Goal: Information Seeking & Learning: Learn about a topic

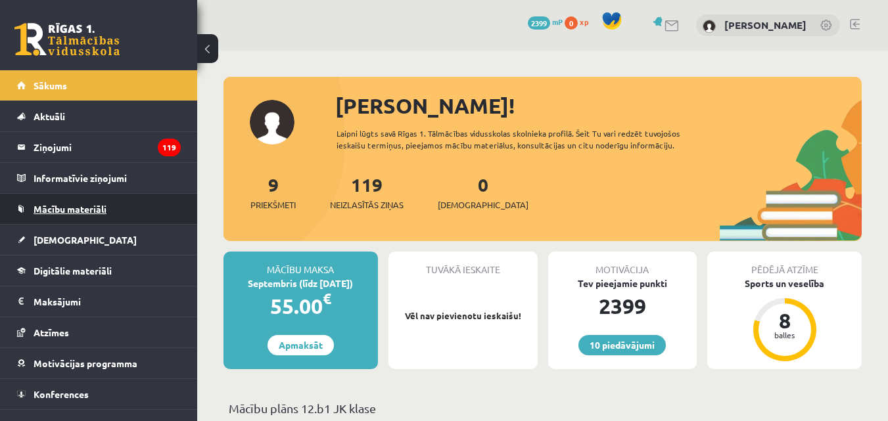
click at [78, 201] on link "Mācību materiāli" at bounding box center [99, 209] width 164 height 30
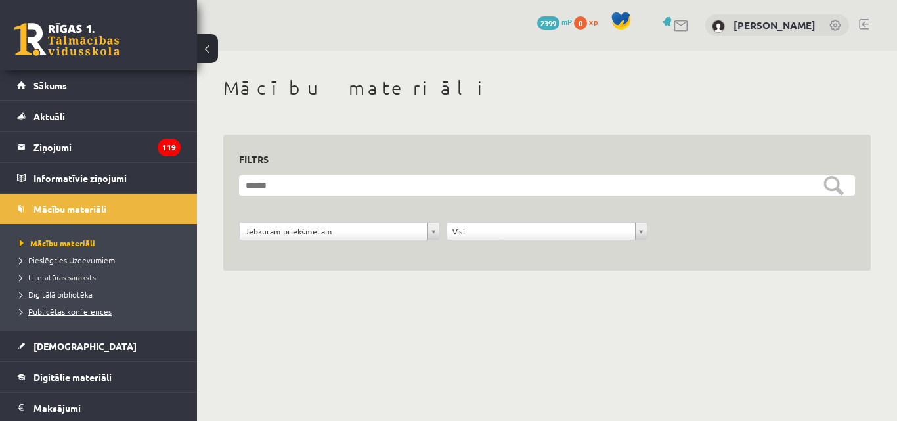
click at [75, 313] on span "Publicētas konferences" at bounding box center [66, 311] width 92 height 11
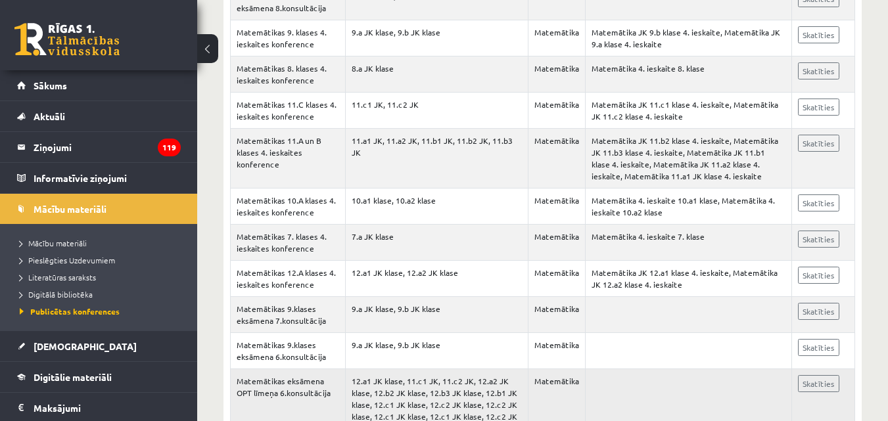
scroll to position [413, 0]
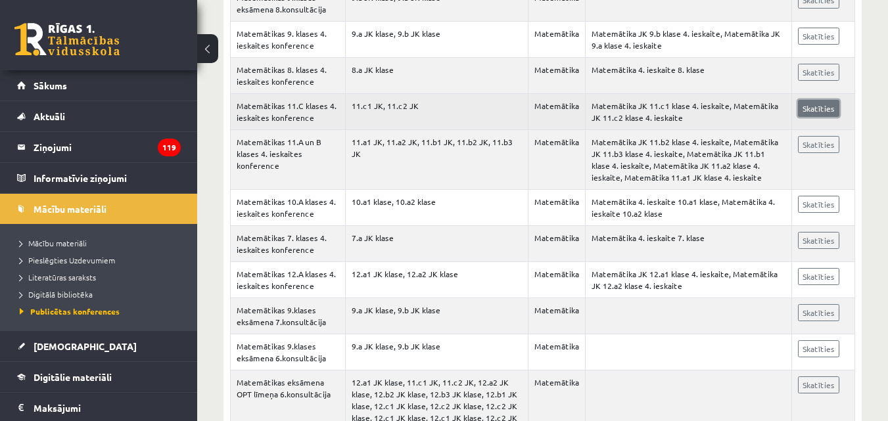
click at [824, 108] on link "Skatīties" at bounding box center [818, 108] width 41 height 17
